Goal: Download file/media

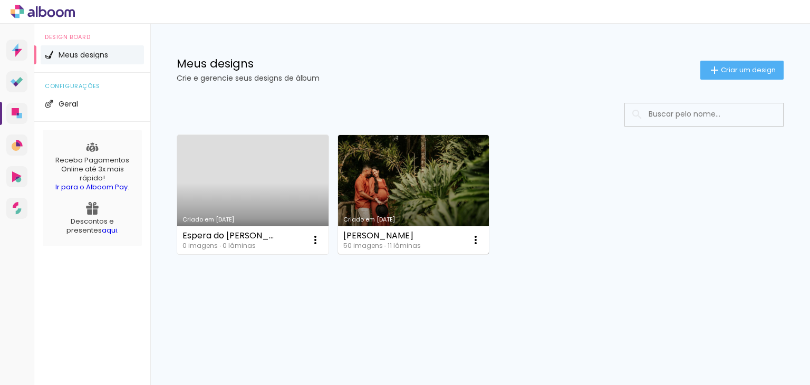
click at [363, 184] on link "Criado em [DATE]" at bounding box center [413, 194] width 151 height 119
click at [322, 240] on iron-icon at bounding box center [315, 240] width 13 height 13
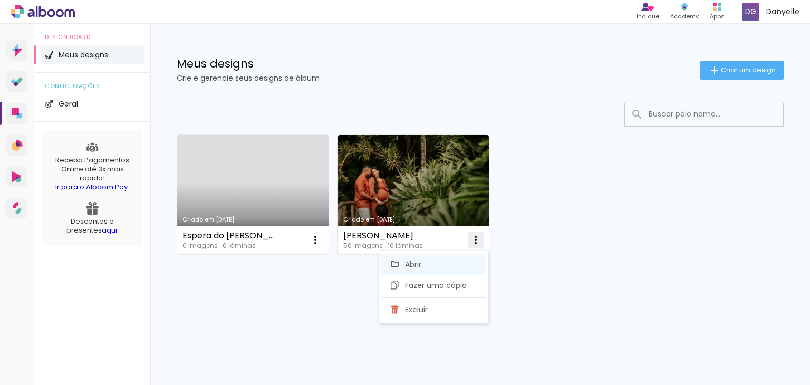
click at [410, 264] on span "Abrir" at bounding box center [413, 263] width 16 height 7
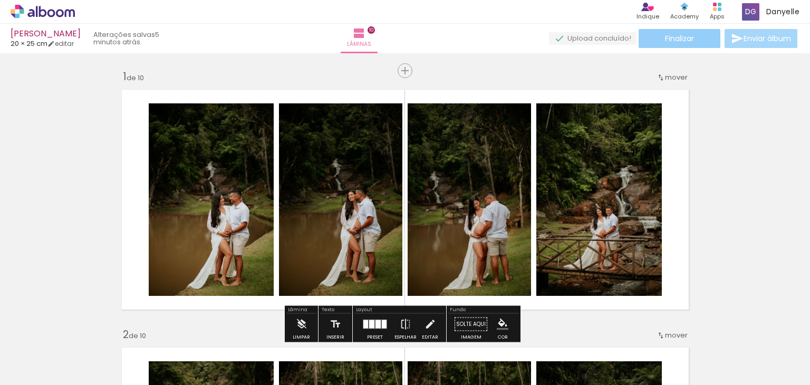
click at [708, 43] on paper-button "Finalizar" at bounding box center [679, 38] width 82 height 19
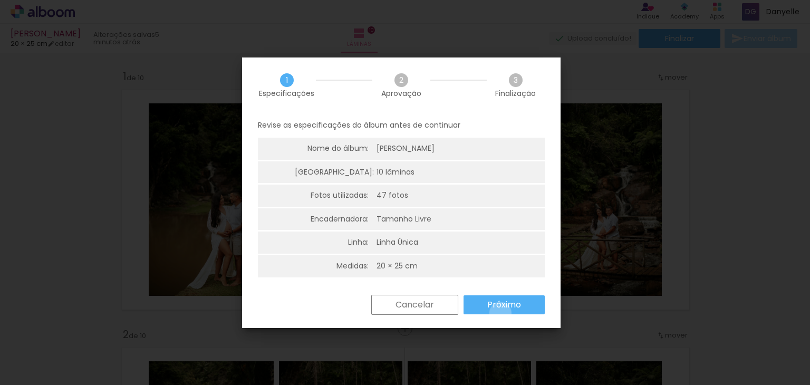
click at [500, 313] on paper-button "Próximo" at bounding box center [503, 304] width 81 height 19
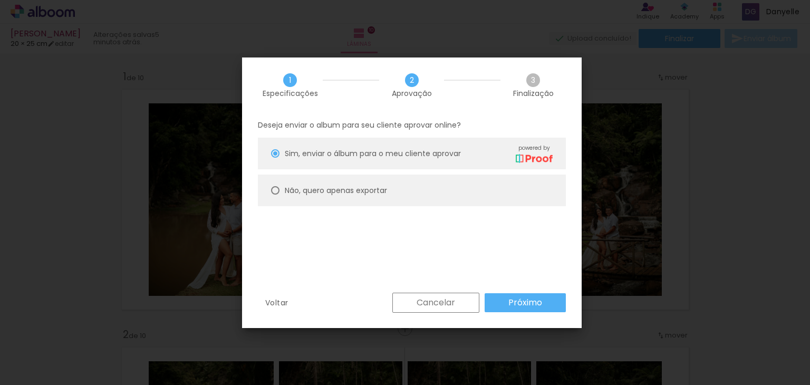
click at [0, 0] on slot "Não, quero apenas exportar" at bounding box center [0, 0] width 0 height 0
type paper-radio-button "on"
click at [0, 0] on slot "Próximo" at bounding box center [0, 0] width 0 height 0
type input "Alta, 300 DPI"
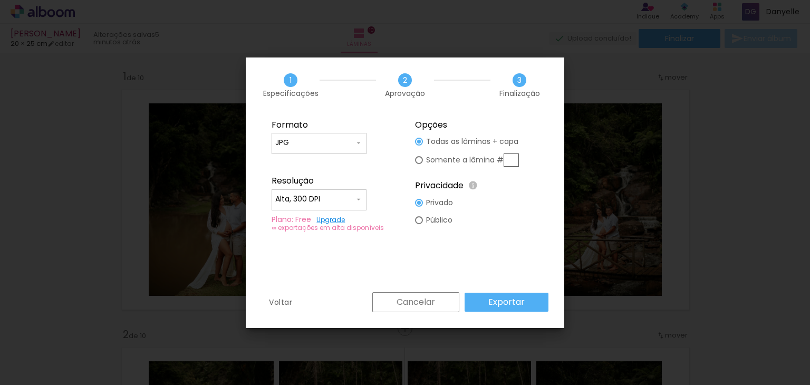
click at [325, 142] on input "JPG" at bounding box center [314, 143] width 79 height 11
click at [315, 163] on paper-item "PDF" at bounding box center [318, 162] width 95 height 21
type input "PDF"
click at [319, 205] on div at bounding box center [319, 205] width 88 height 1
click at [0, 0] on slot "Alta, 300 DPI" at bounding box center [0, 0] width 0 height 0
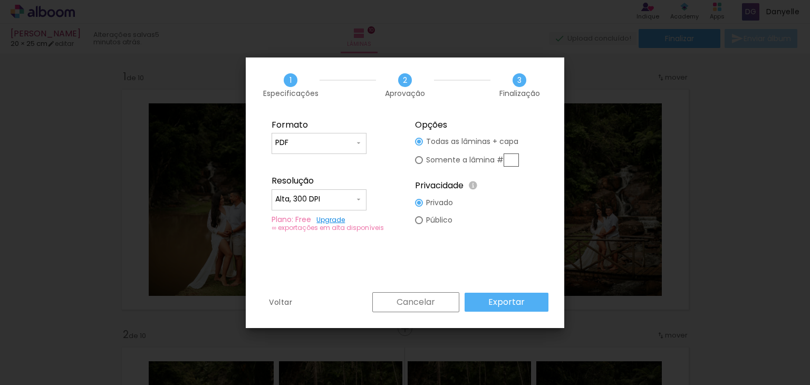
click at [0, 0] on slot "Todas as lâminas + capa" at bounding box center [0, 0] width 0 height 0
type paper-radio-button "on"
click at [526, 308] on paper-button "Exportar" at bounding box center [506, 302] width 84 height 19
click at [0, 0] on div "0%" at bounding box center [0, 0] width 0 height 0
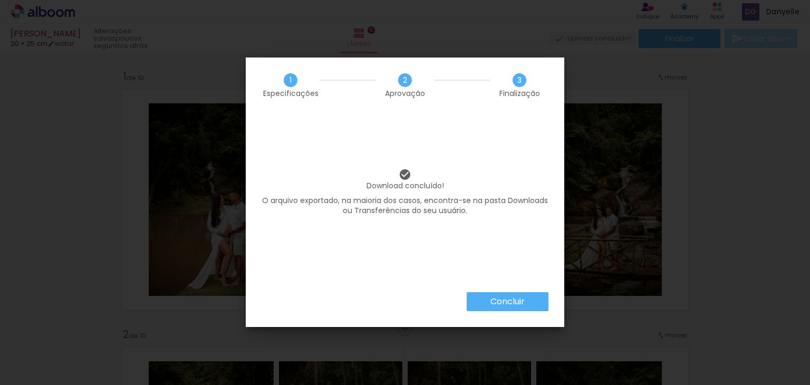
click at [0, 0] on slot "Concluir" at bounding box center [0, 0] width 0 height 0
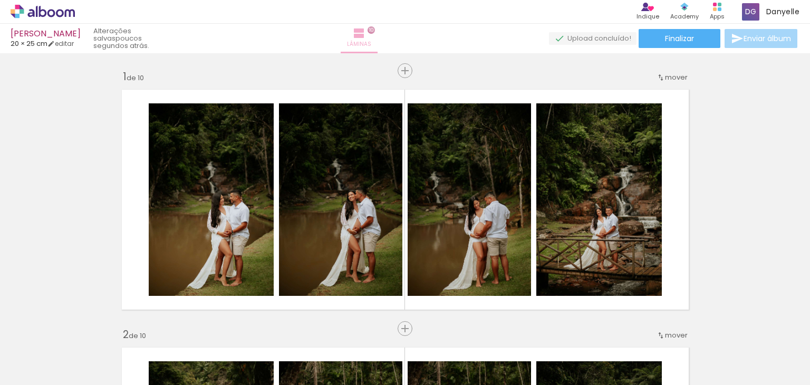
click at [375, 29] on span "10" at bounding box center [370, 29] width 7 height 7
drag, startPoint x: 414, startPoint y: 31, endPoint x: 399, endPoint y: 76, distance: 48.0
click at [354, 46] on div "Lâminas 10" at bounding box center [359, 39] width 38 height 30
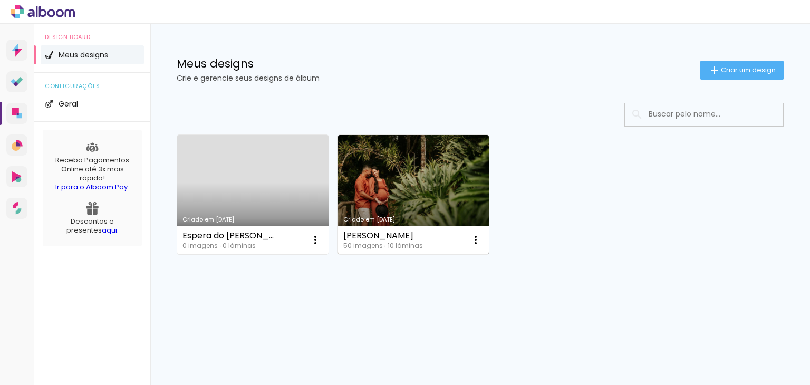
click at [443, 169] on link "Criado em [DATE]" at bounding box center [413, 194] width 151 height 119
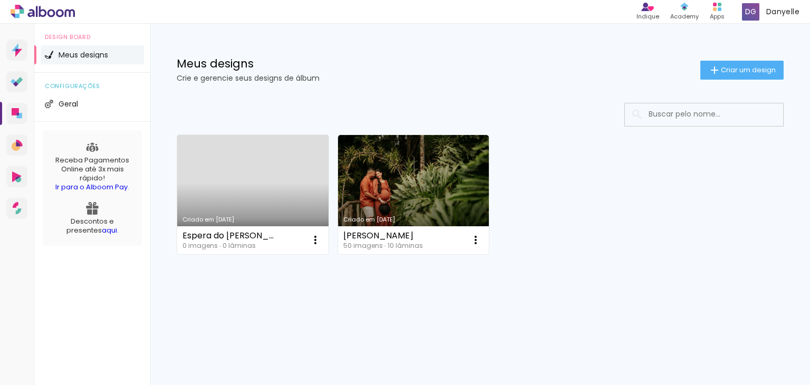
click at [52, 17] on icon at bounding box center [43, 12] width 64 height 14
click at [52, 15] on quentale-app at bounding box center [405, 192] width 810 height 385
click at [52, 14] on quentale-app at bounding box center [405, 192] width 810 height 385
click at [784, 12] on span "Danyelle" at bounding box center [782, 11] width 33 height 11
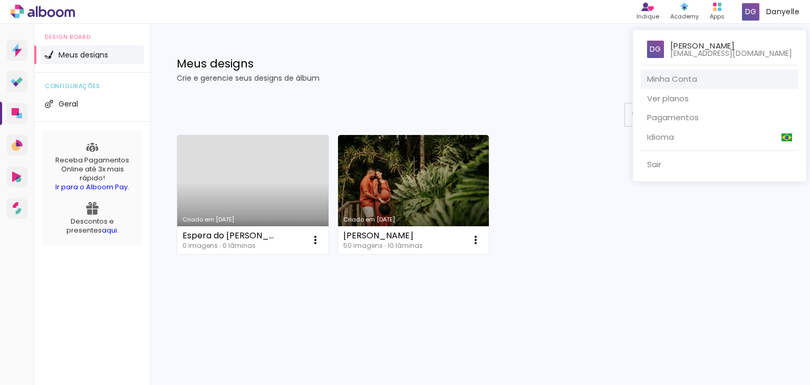
click at [656, 77] on link "Minha Conta" at bounding box center [719, 80] width 158 height 20
